Goal: Navigation & Orientation: Understand site structure

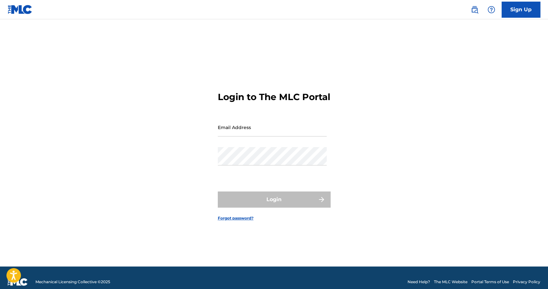
click at [305, 136] on input "Email Address" at bounding box center [272, 127] width 109 height 18
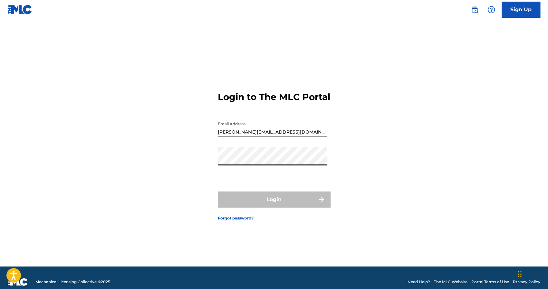
type input "[EMAIL_ADDRESS][DOMAIN_NAME]"
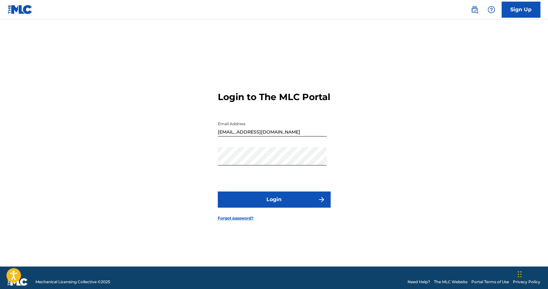
click at [272, 199] on button "Login" at bounding box center [274, 200] width 113 height 16
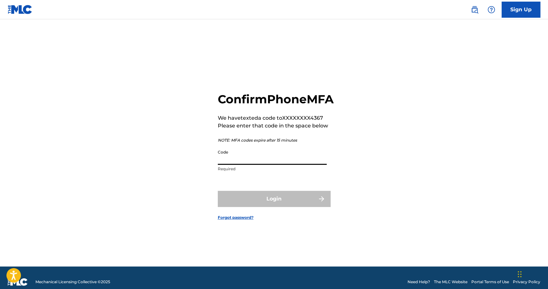
click at [245, 165] on input "Code" at bounding box center [272, 155] width 109 height 18
click at [256, 160] on input "Code" at bounding box center [272, 155] width 109 height 18
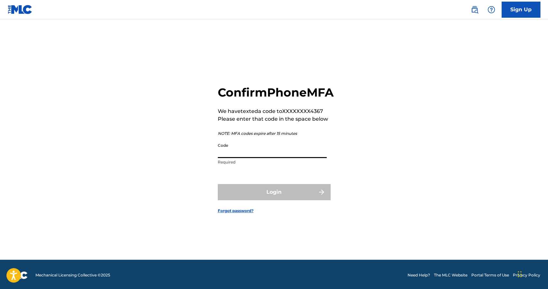
scroll to position [8, 0]
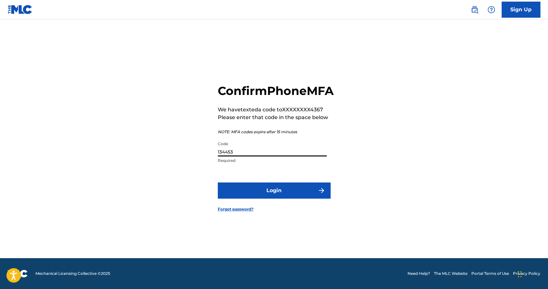
type input "134453"
click at [218, 183] on button "Login" at bounding box center [274, 191] width 113 height 16
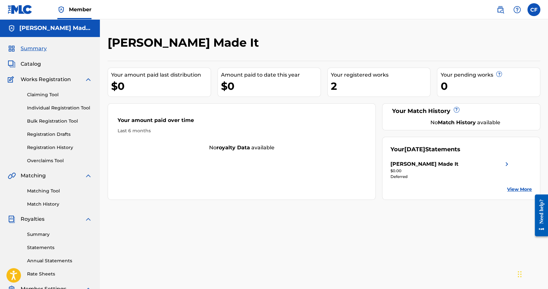
click at [55, 95] on link "Claiming Tool" at bounding box center [59, 94] width 65 height 7
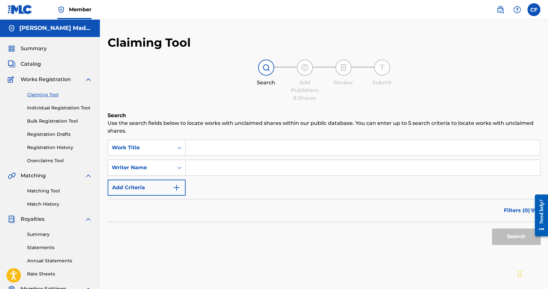
click at [50, 106] on link "Individual Registration Tool" at bounding box center [59, 108] width 65 height 7
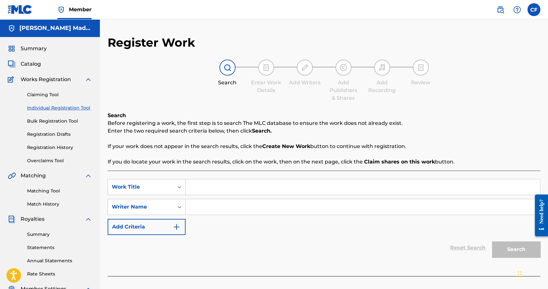
click at [38, 45] on span "Summary" at bounding box center [34, 49] width 26 height 8
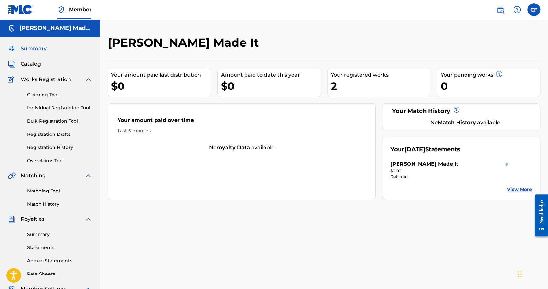
click at [39, 66] on span "Catalog" at bounding box center [31, 64] width 20 height 8
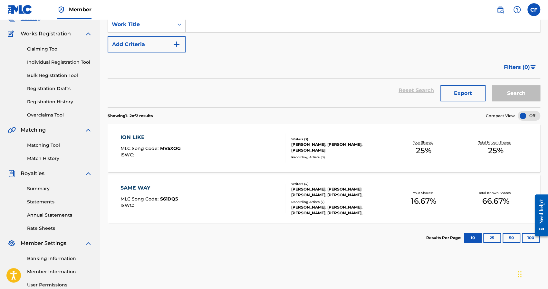
scroll to position [64, 0]
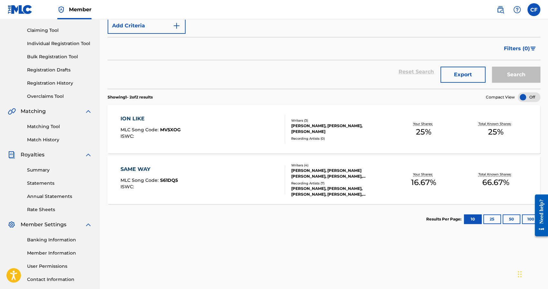
click at [48, 127] on link "Matching Tool" at bounding box center [59, 126] width 65 height 7
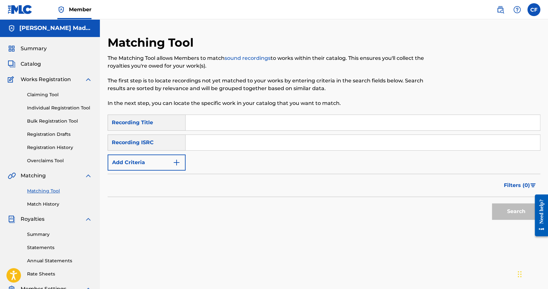
click at [59, 147] on link "Registration History" at bounding box center [59, 147] width 65 height 7
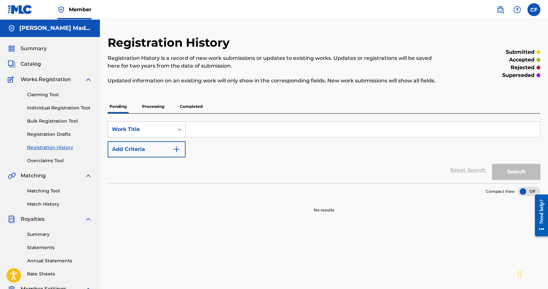
click at [55, 157] on link "Overclaims Tool" at bounding box center [59, 160] width 65 height 7
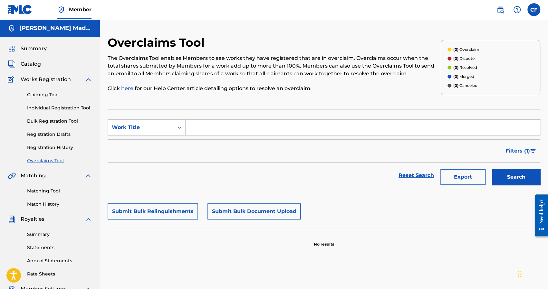
click at [54, 91] on link "Claiming Tool" at bounding box center [59, 94] width 65 height 7
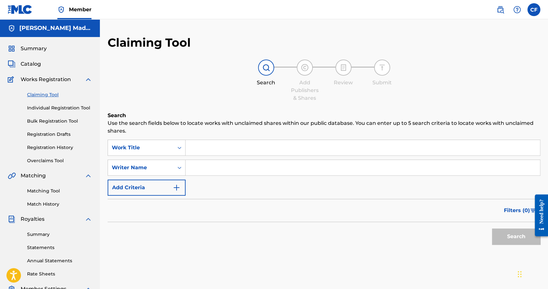
click at [55, 106] on link "Individual Registration Tool" at bounding box center [59, 108] width 65 height 7
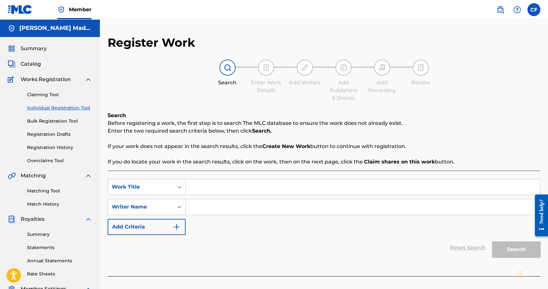
click at [55, 125] on div "Claiming Tool Individual Registration Tool Bulk Registration Tool Registration …" at bounding box center [50, 123] width 84 height 81
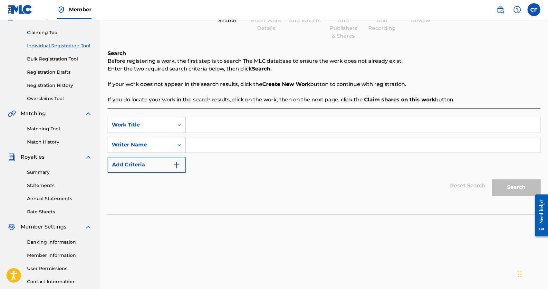
scroll to position [64, 0]
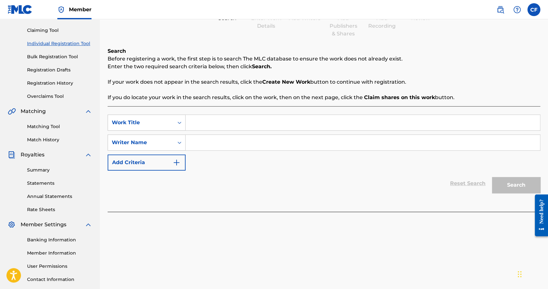
click at [48, 169] on link "Summary" at bounding box center [59, 170] width 65 height 7
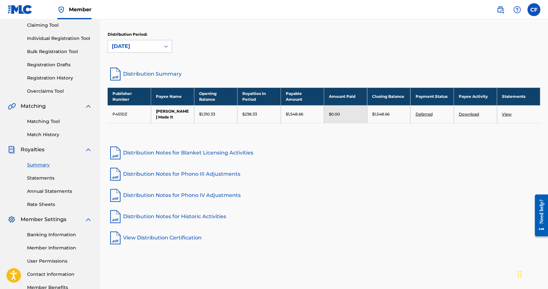
scroll to position [32, 0]
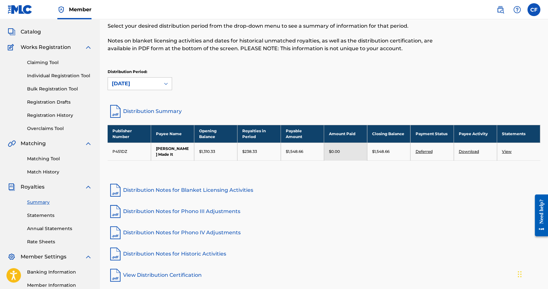
click at [40, 32] on span "Catalog" at bounding box center [31, 32] width 20 height 8
